Goal: Task Accomplishment & Management: Use online tool/utility

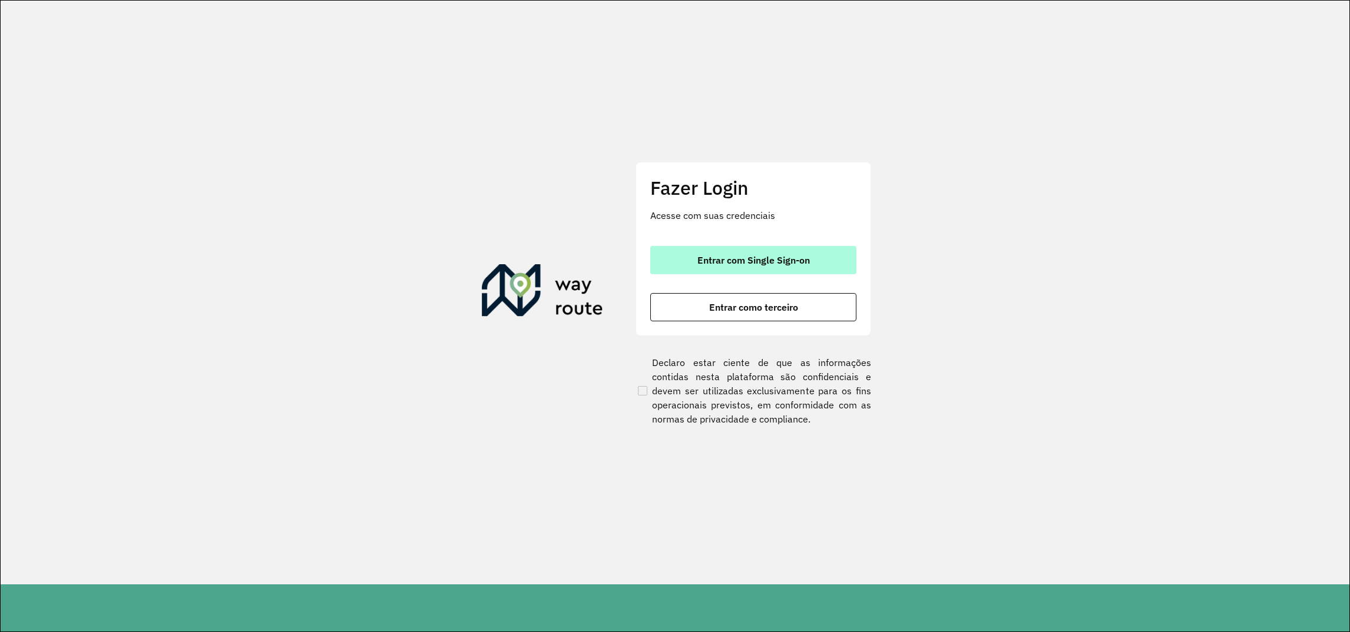
click at [740, 264] on span "Entrar com Single Sign-on" at bounding box center [753, 260] width 112 height 9
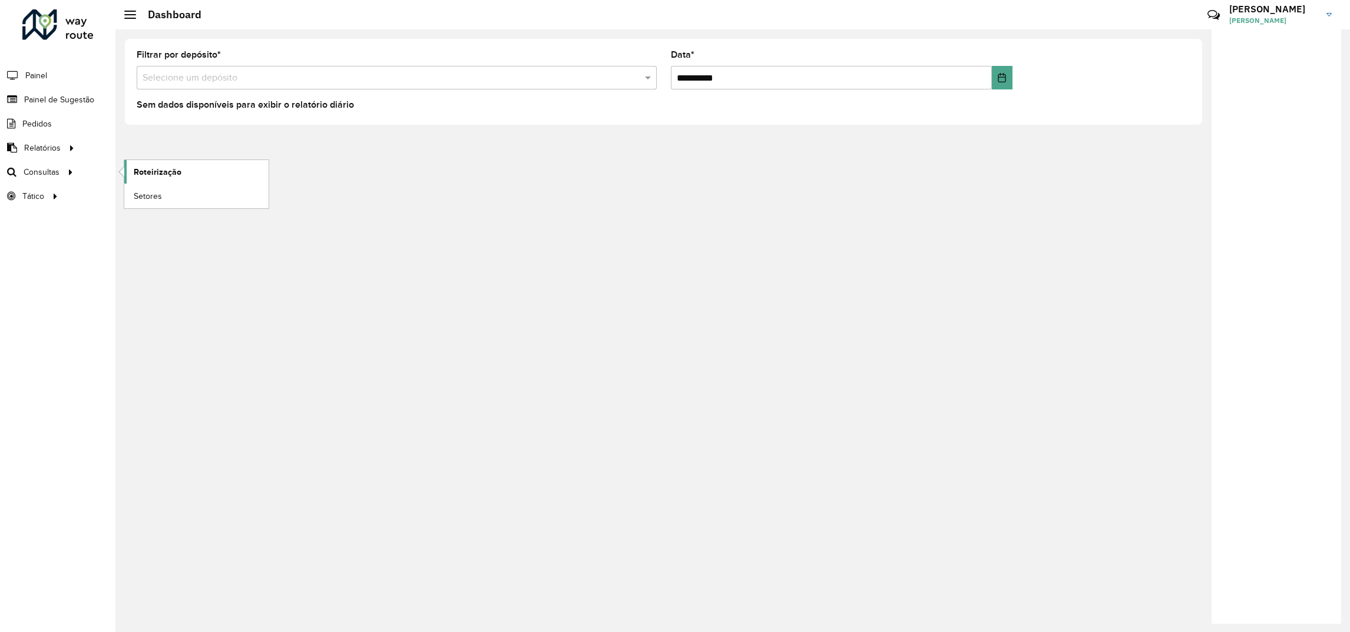
click at [137, 167] on span "Roteirização" at bounding box center [158, 172] width 48 height 12
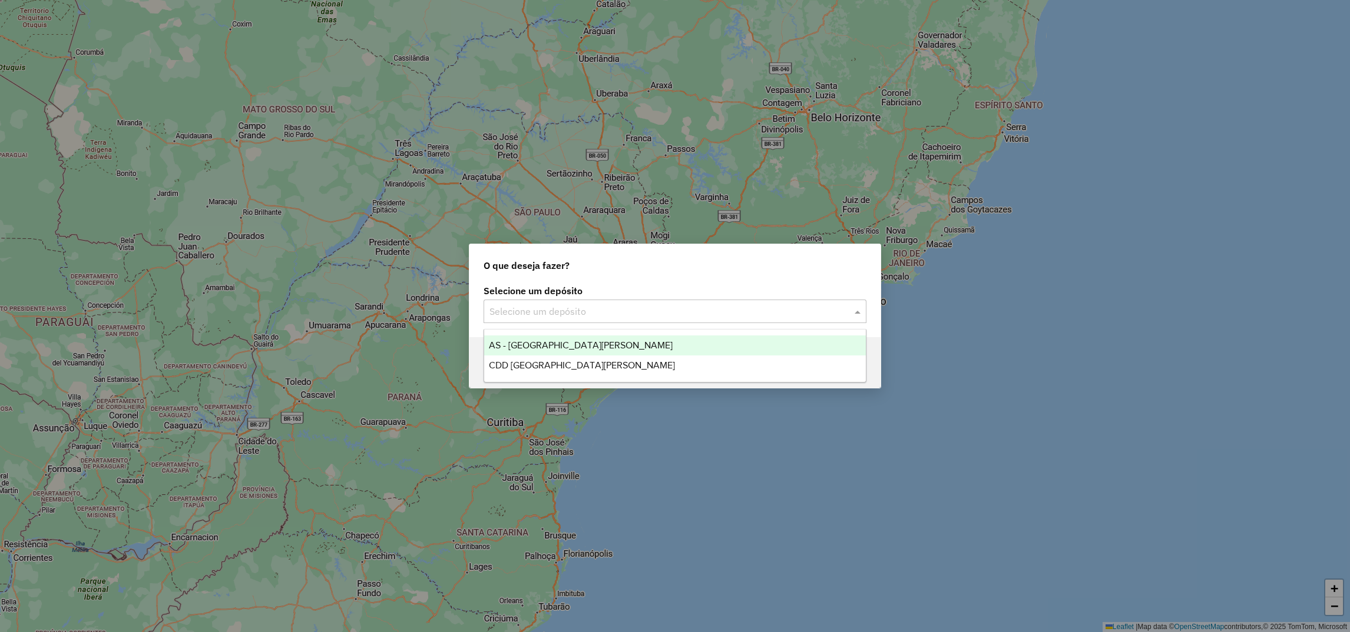
click at [561, 320] on div "Selecione um depósito" at bounding box center [674, 312] width 383 height 24
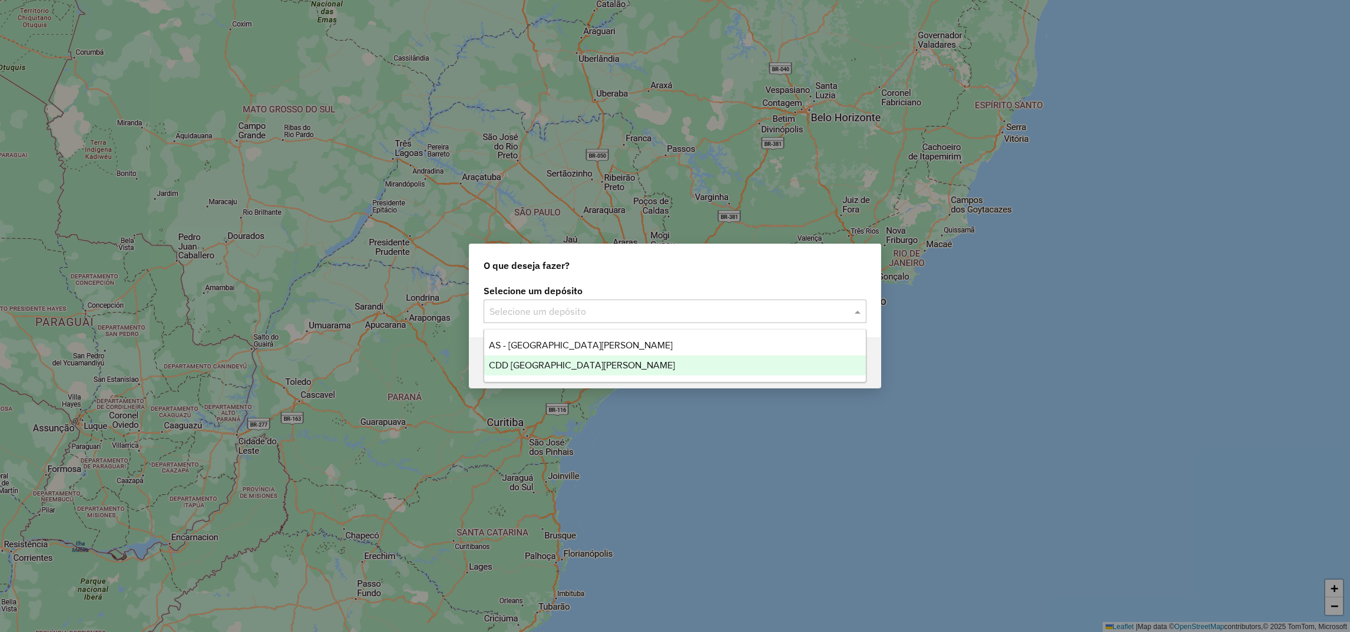
click at [529, 369] on span "CDD [GEOGRAPHIC_DATA][PERSON_NAME]" at bounding box center [582, 365] width 186 height 10
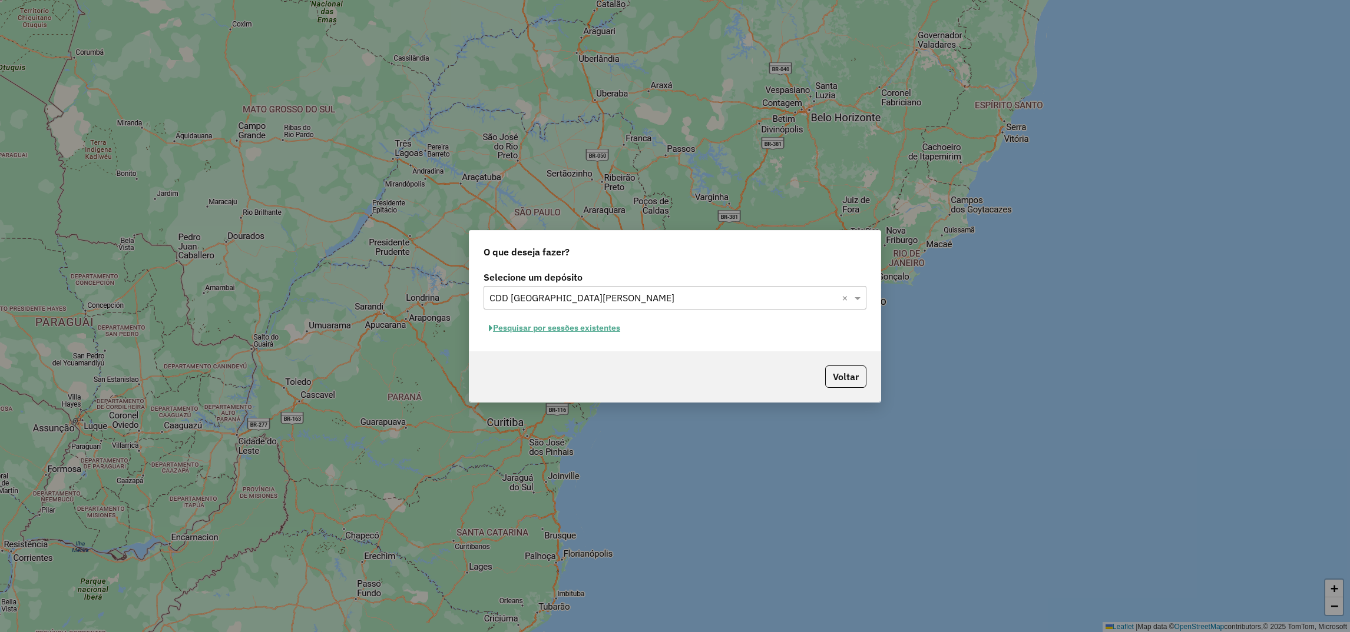
click at [594, 326] on button "Pesquisar por sessões existentes" at bounding box center [554, 328] width 142 height 18
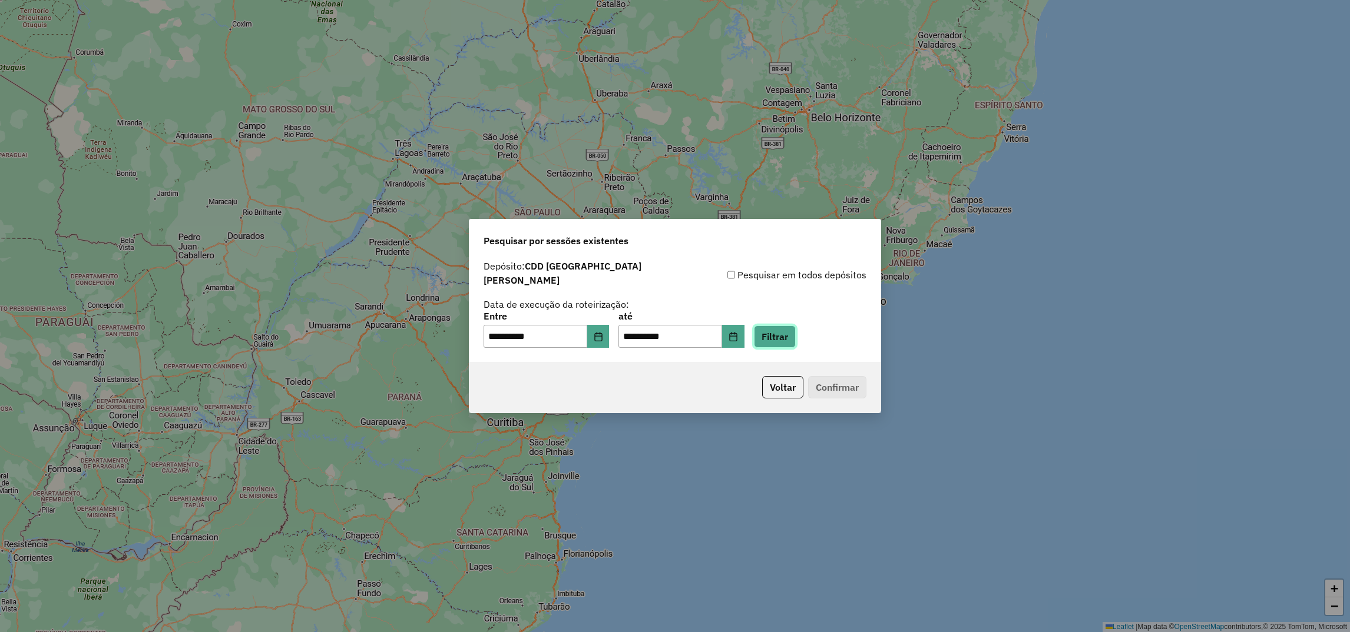
click at [796, 337] on button "Filtrar" at bounding box center [775, 337] width 42 height 22
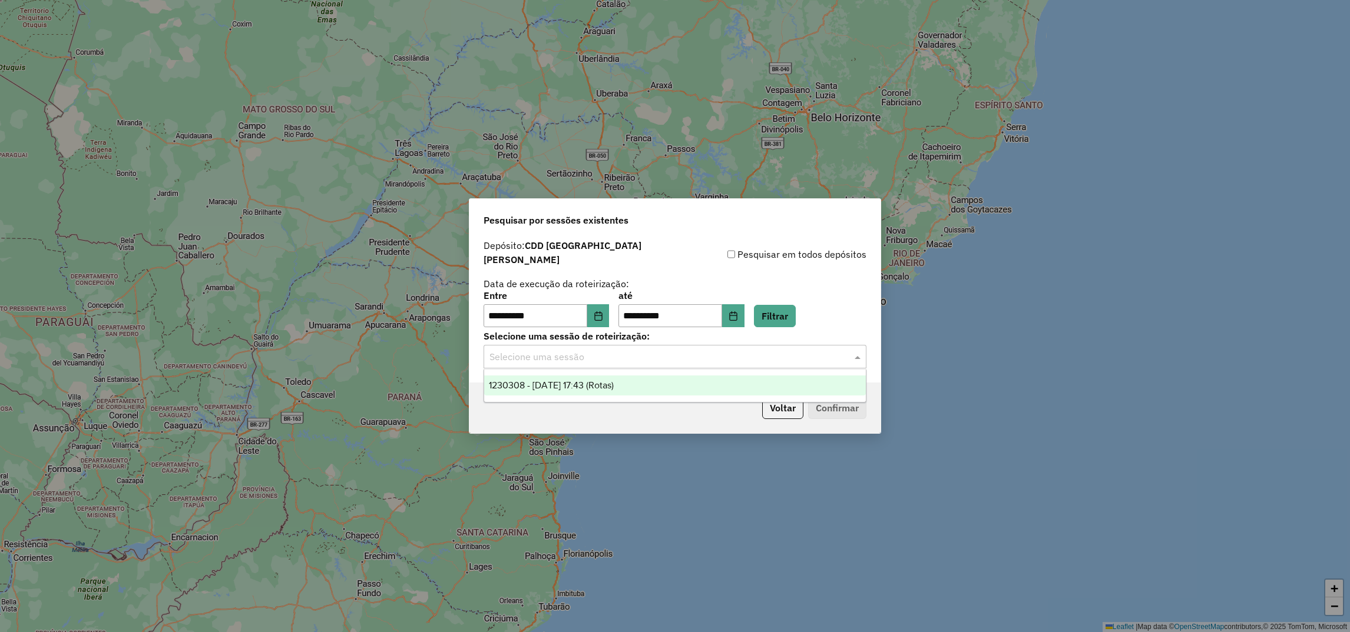
click at [582, 355] on input "text" at bounding box center [662, 357] width 347 height 14
click at [602, 389] on span "1230308 - [DATE] 17:43 (Rotas)" at bounding box center [551, 385] width 125 height 10
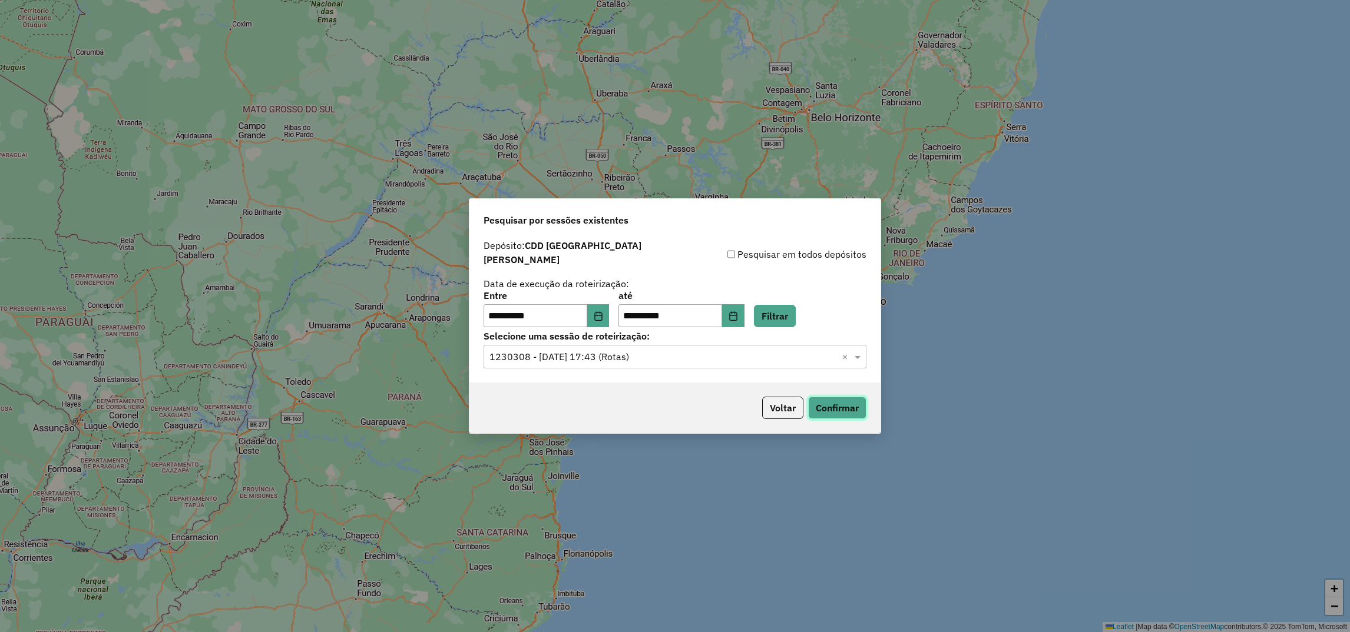
click at [822, 404] on button "Confirmar" at bounding box center [837, 408] width 58 height 22
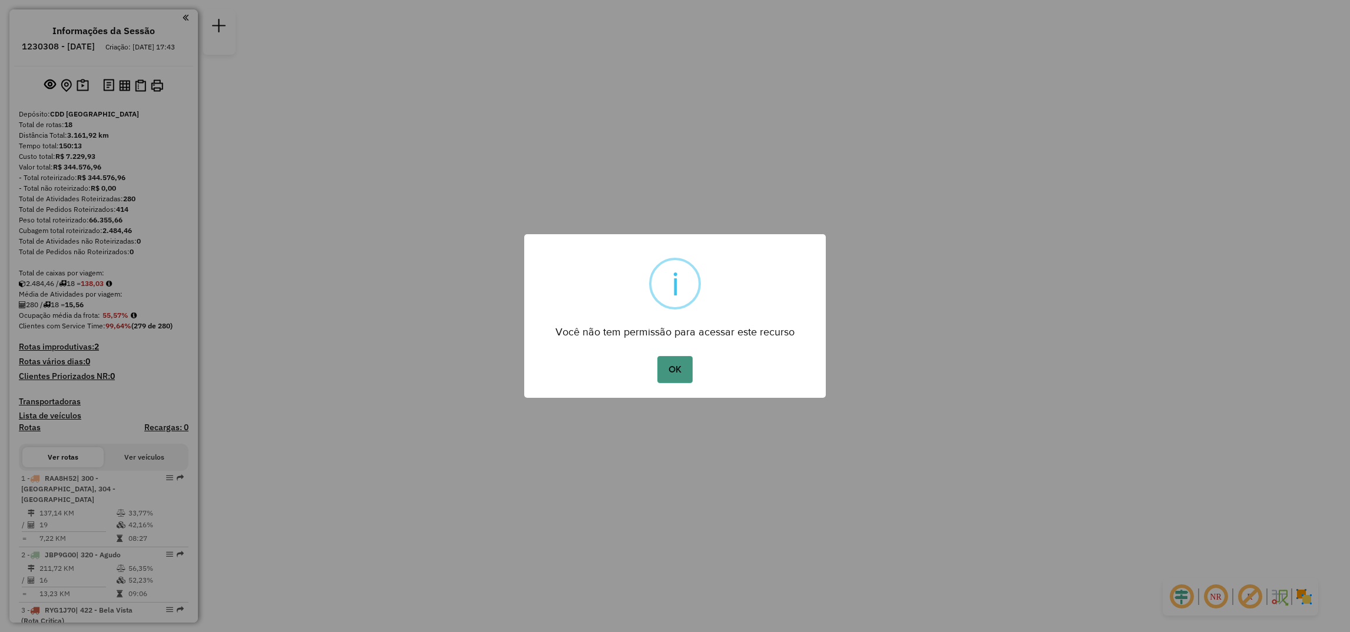
click at [672, 366] on button "OK" at bounding box center [674, 369] width 35 height 27
